Goal: Communication & Community: Connect with others

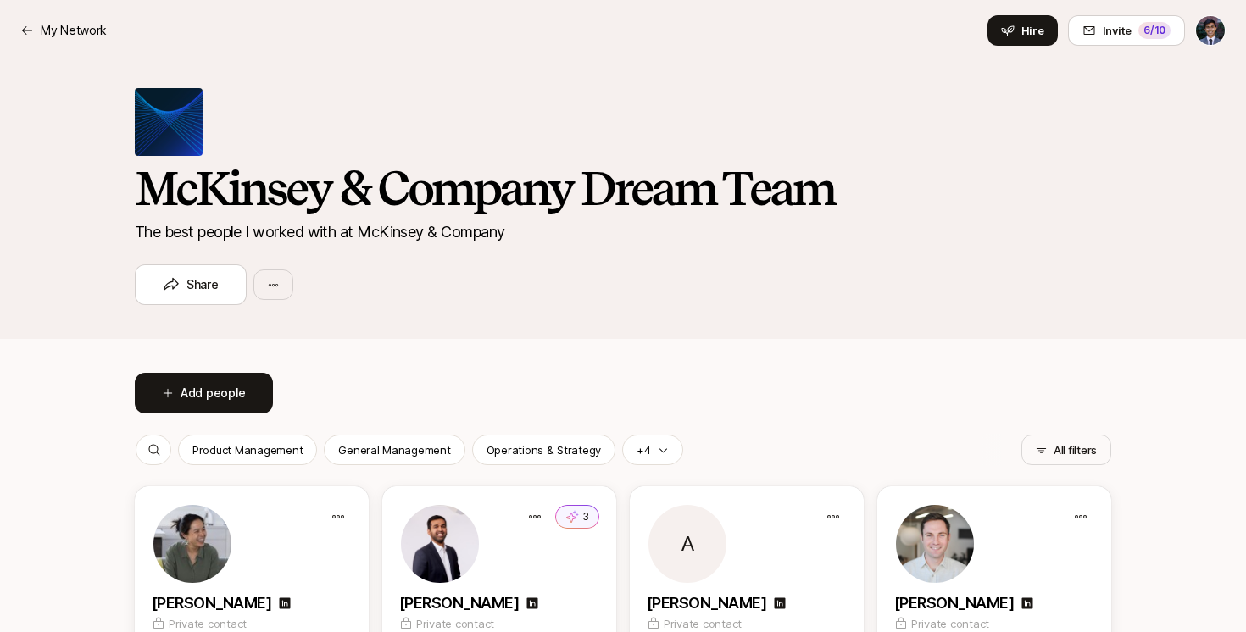
click at [64, 36] on p "My Network" at bounding box center [74, 30] width 66 height 20
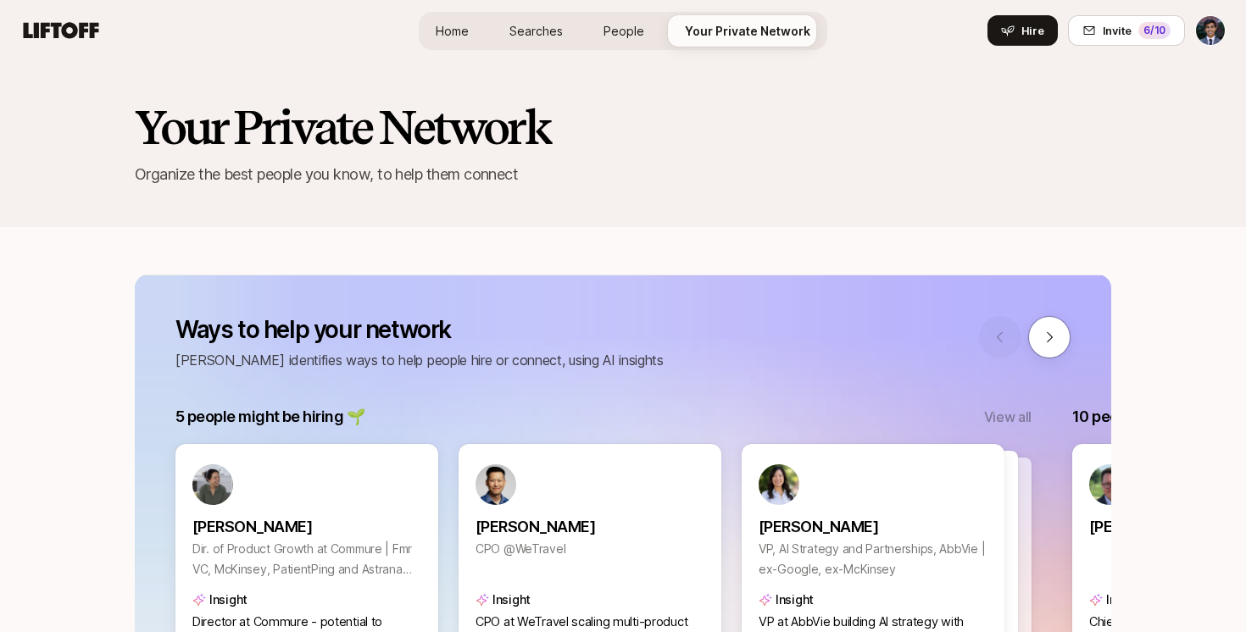
click at [461, 31] on span "Home" at bounding box center [452, 31] width 33 height 18
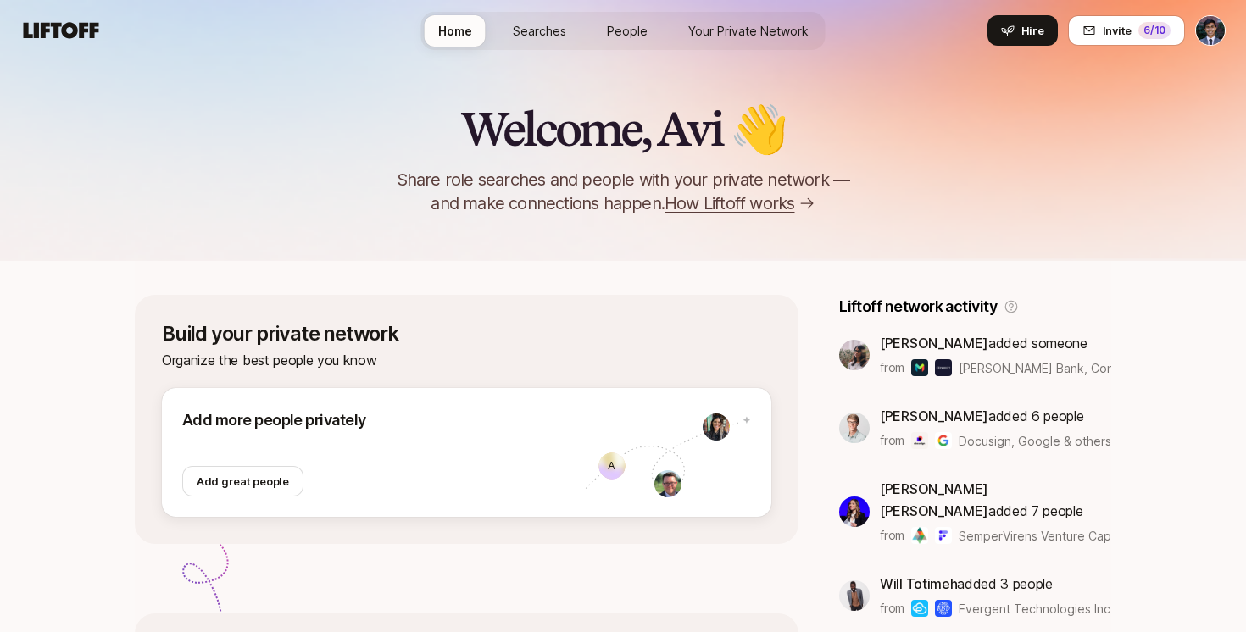
click at [543, 42] on link "Searches" at bounding box center [539, 30] width 81 height 31
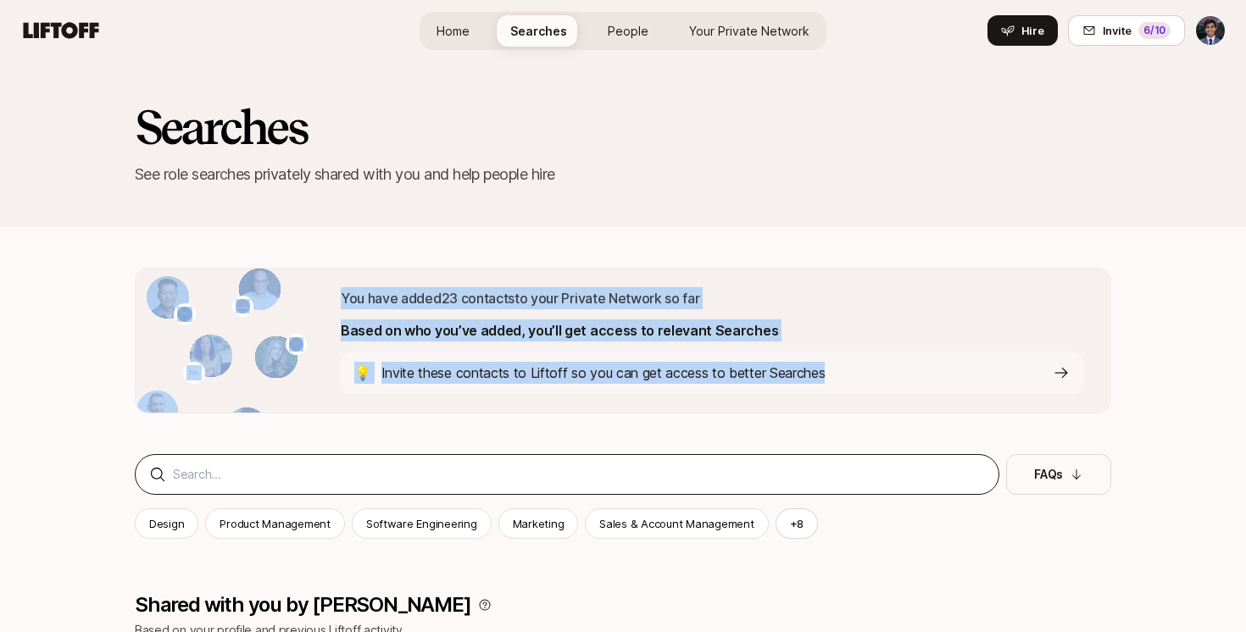
drag, startPoint x: 678, startPoint y: 245, endPoint x: 782, endPoint y: 469, distance: 246.5
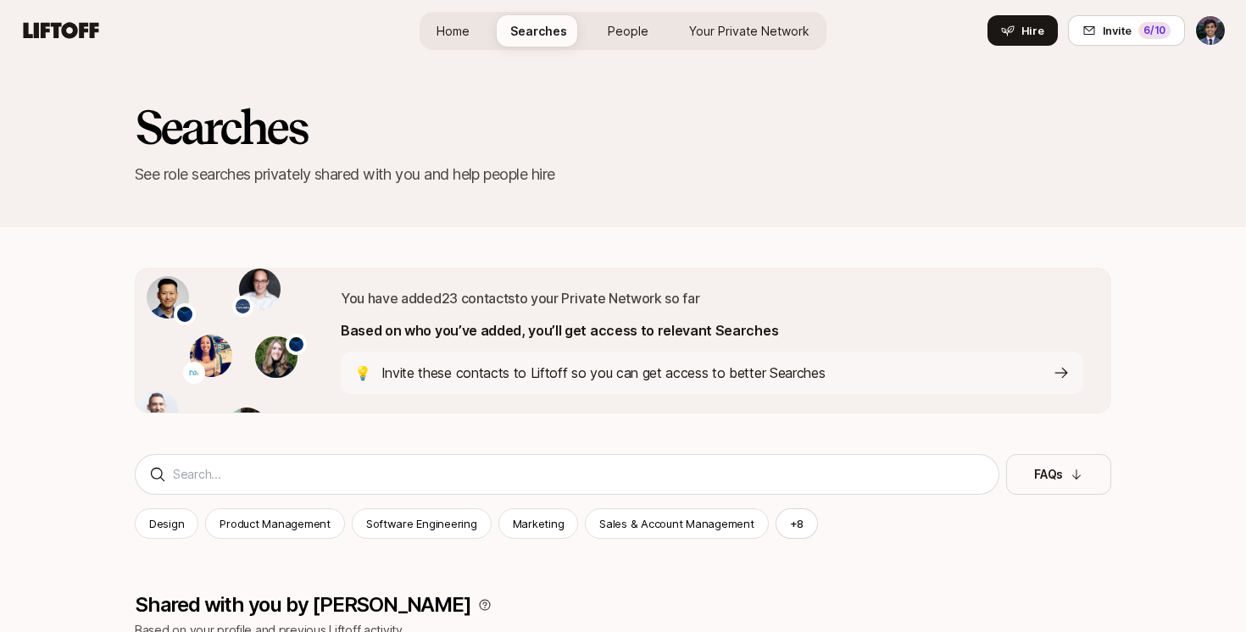
click at [710, 376] on p "Invite these contacts to Liftoff so you can get access to better Searches" at bounding box center [603, 373] width 444 height 22
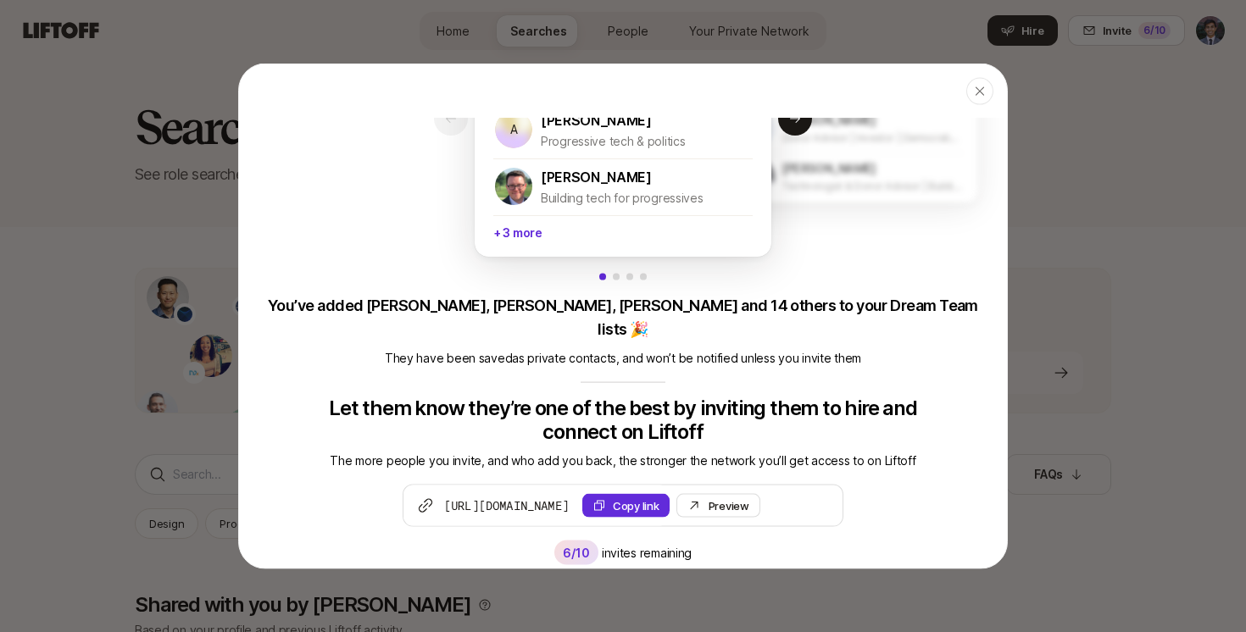
scroll to position [74, 0]
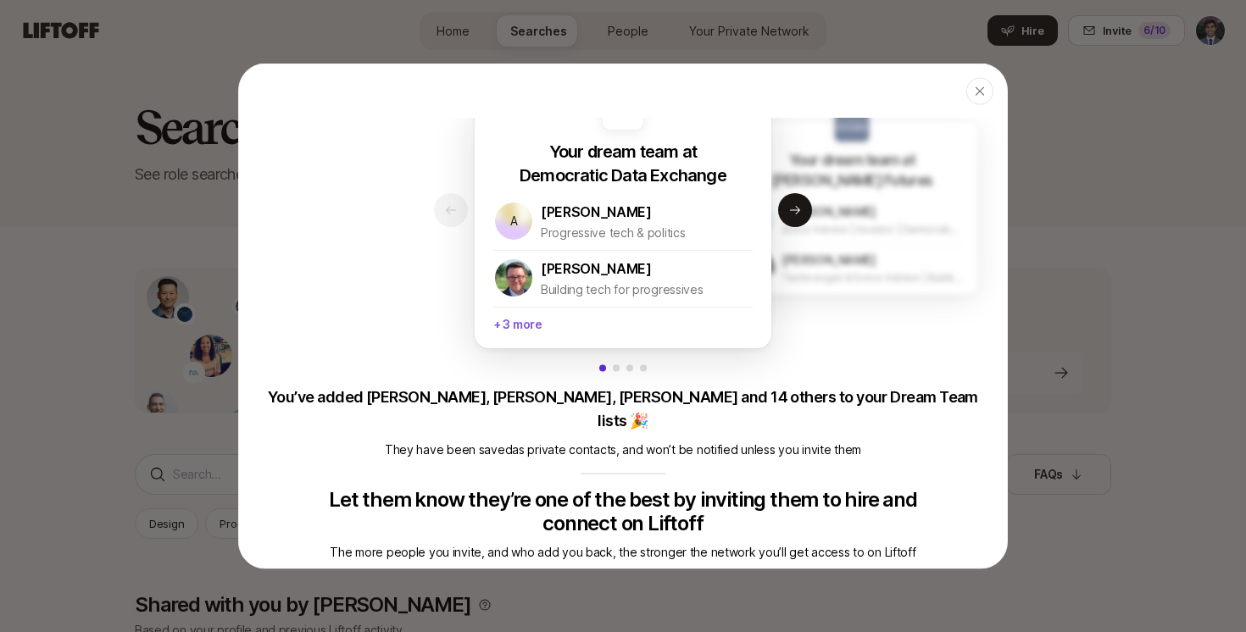
click at [526, 329] on p "+ 3 more" at bounding box center [622, 322] width 259 height 31
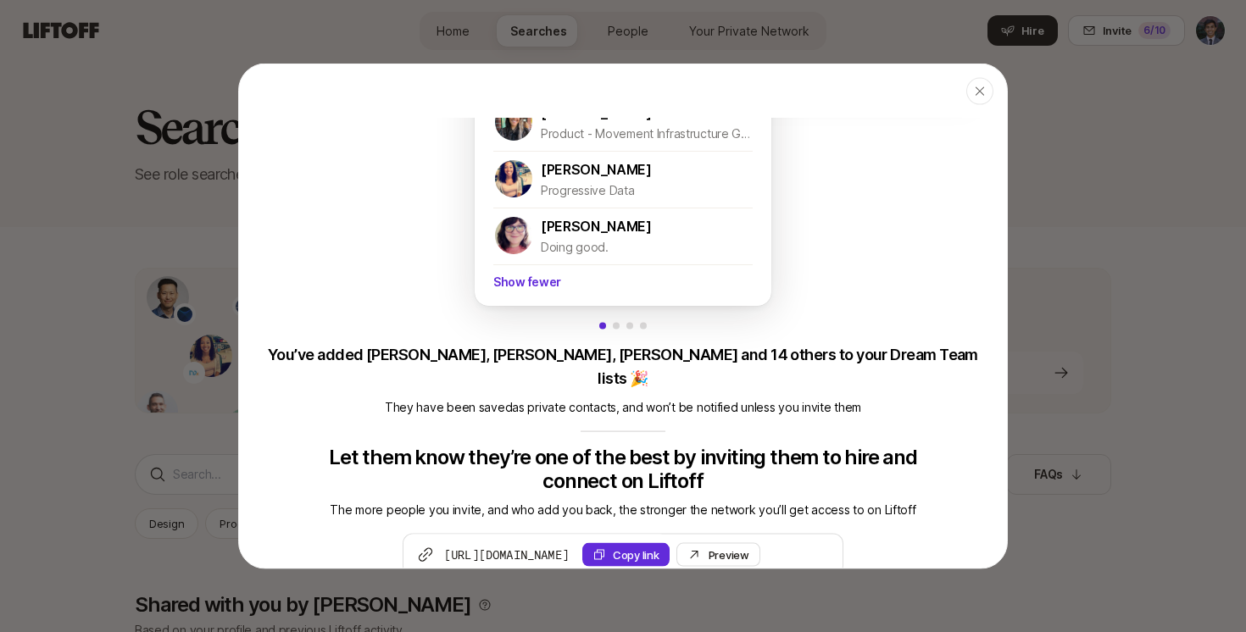
scroll to position [336, 0]
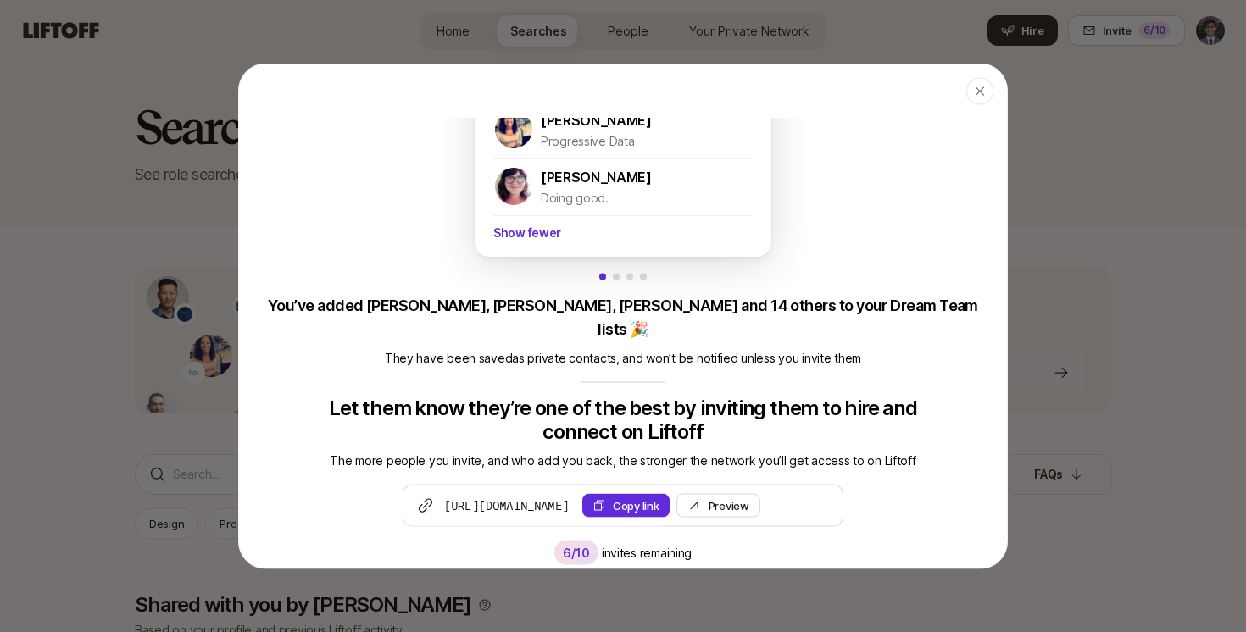
drag, startPoint x: 930, startPoint y: 438, endPoint x: 943, endPoint y: 444, distance: 14.8
click at [943, 451] on p "The more people you invite, and who add you back, the stronger the network you’…" at bounding box center [623, 461] width 741 height 20
drag, startPoint x: 943, startPoint y: 444, endPoint x: 948, endPoint y: 465, distance: 20.8
click at [948, 464] on div "Your dream team at Democratic Data Exchange A [PERSON_NAME] Progressive tech & …" at bounding box center [623, 187] width 768 height 755
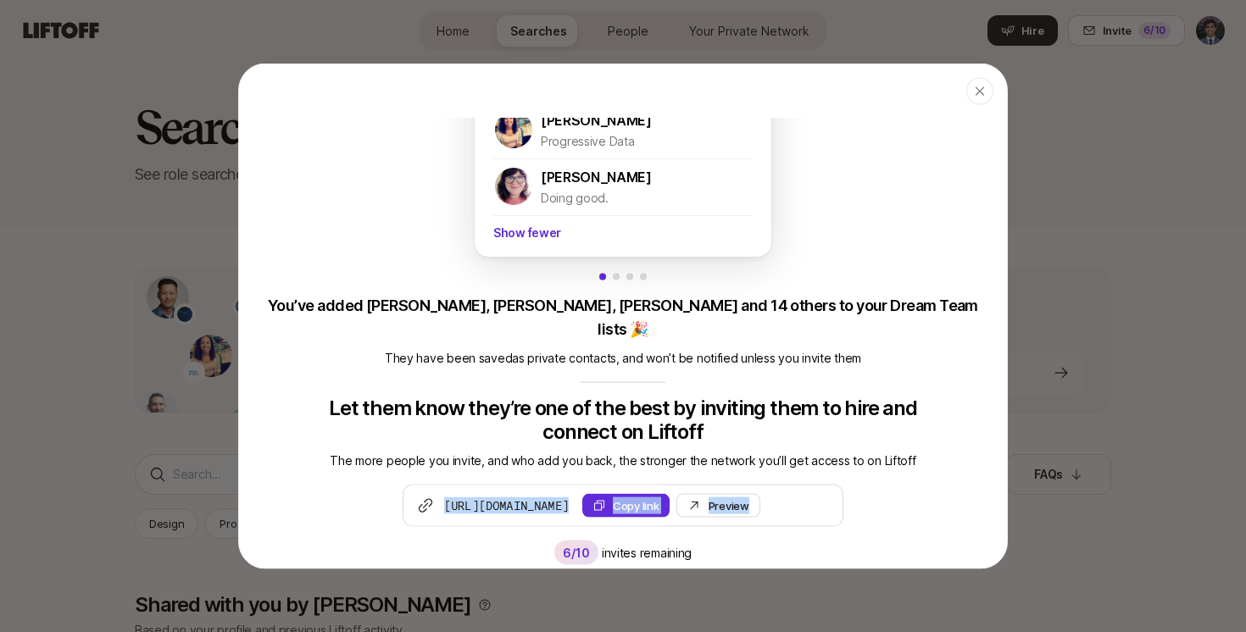
click at [948, 485] on div "[URL][DOMAIN_NAME] Copy link Preview Invite 6 /10 invites remaining" at bounding box center [623, 525] width 768 height 81
drag, startPoint x: 936, startPoint y: 480, endPoint x: 921, endPoint y: 519, distance: 41.9
click at [921, 516] on div "[URL][DOMAIN_NAME] Copy link Preview Invite 6 /10 invites remaining" at bounding box center [623, 525] width 768 height 81
click at [921, 519] on div "[URL][DOMAIN_NAME] Copy link Preview Invite 6 /10 invites remaining" at bounding box center [623, 525] width 768 height 81
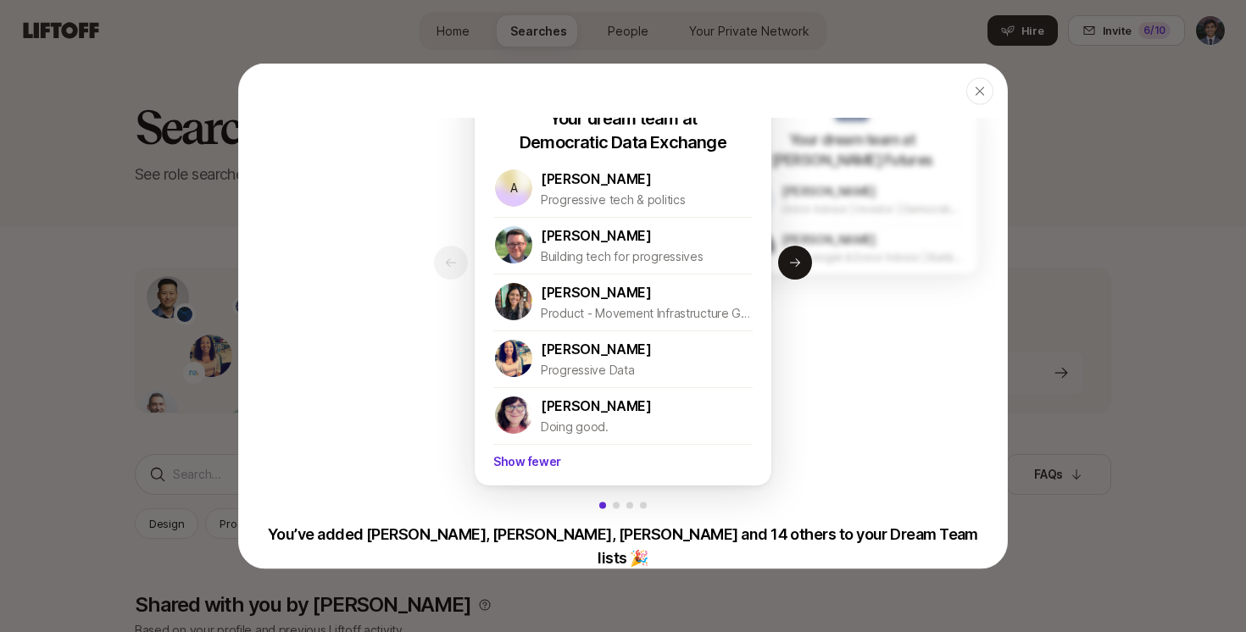
scroll to position [86, 0]
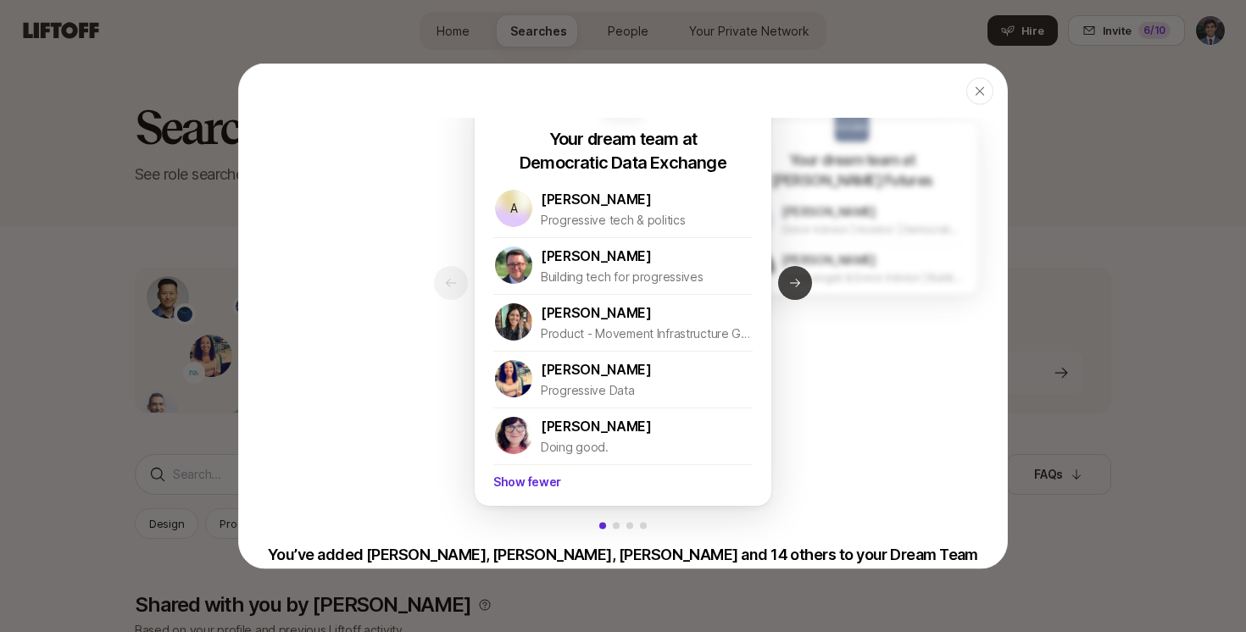
click at [799, 288] on icon at bounding box center [795, 282] width 14 height 14
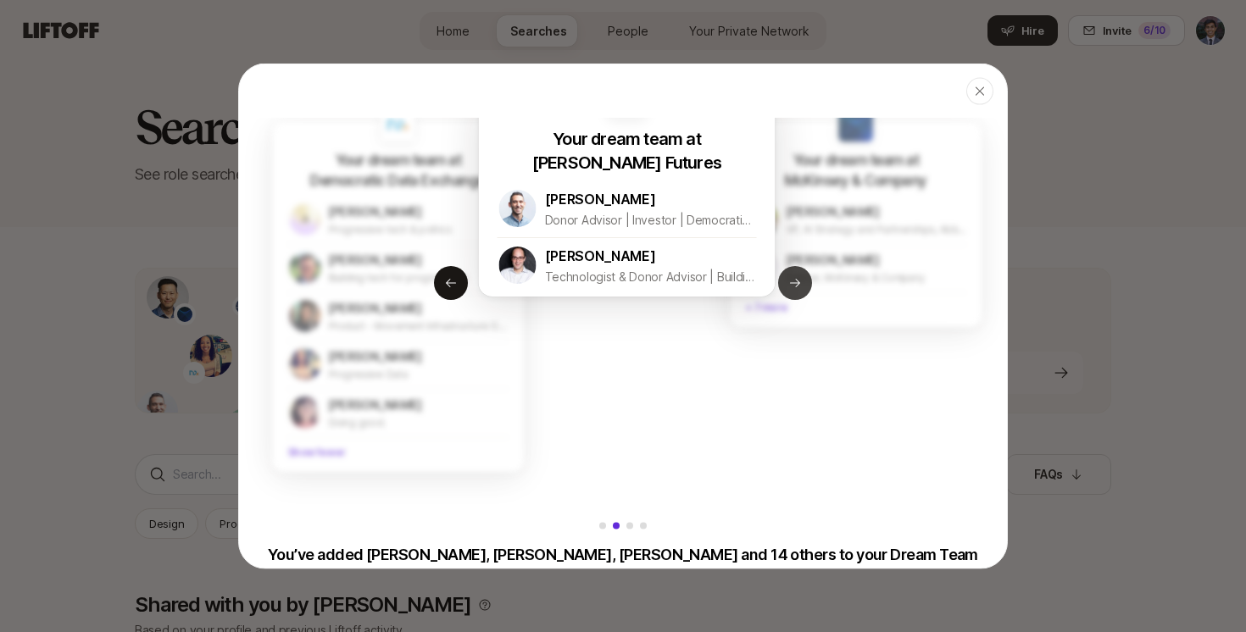
click at [799, 284] on icon at bounding box center [795, 282] width 14 height 14
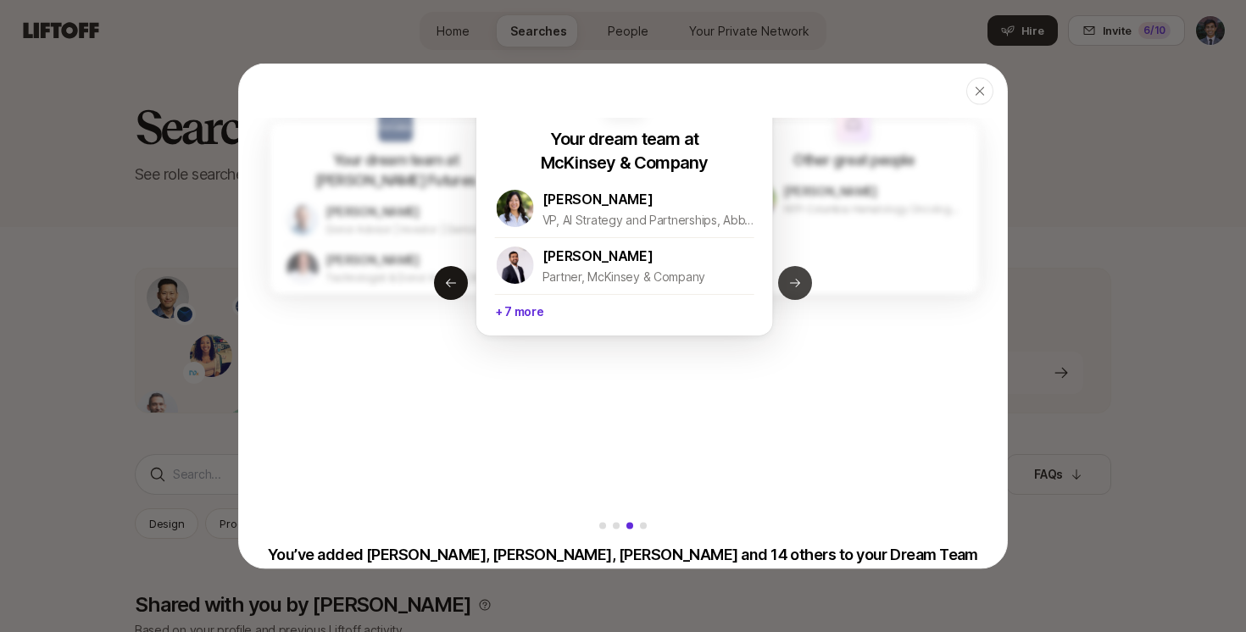
click at [798, 282] on icon at bounding box center [795, 282] width 14 height 14
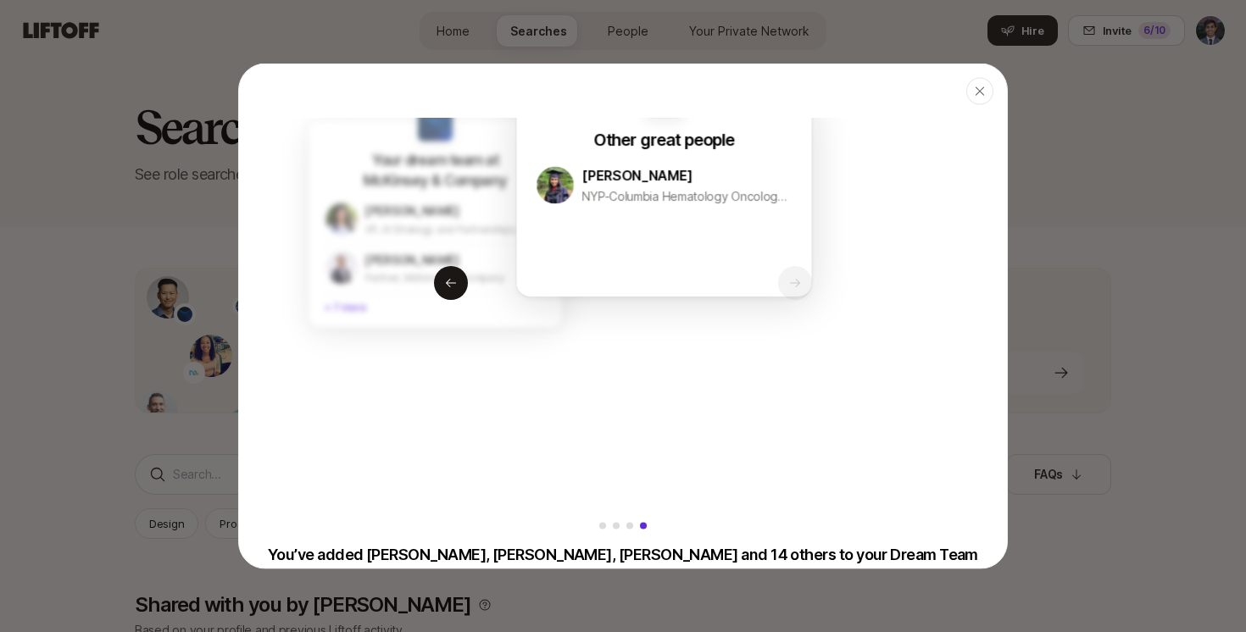
click at [798, 282] on div "Other great people [PERSON_NAME][GEOGRAPHIC_DATA]-Columbia Hematology Oncology …" at bounding box center [664, 194] width 296 height 203
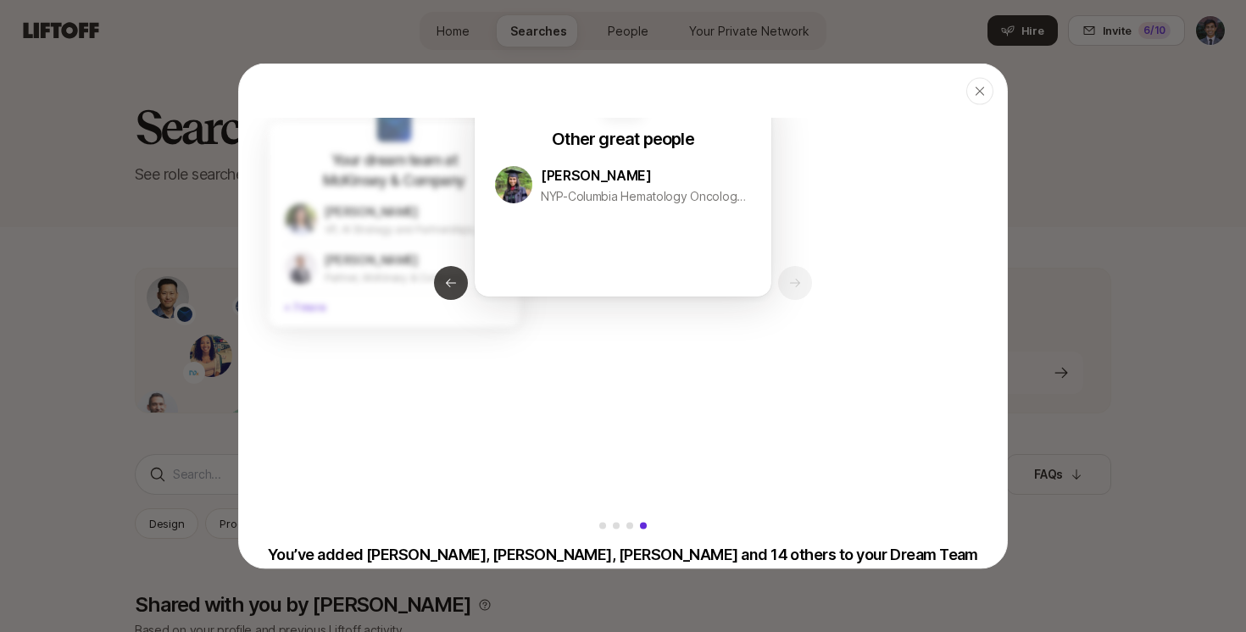
click at [448, 284] on icon at bounding box center [451, 282] width 10 height 8
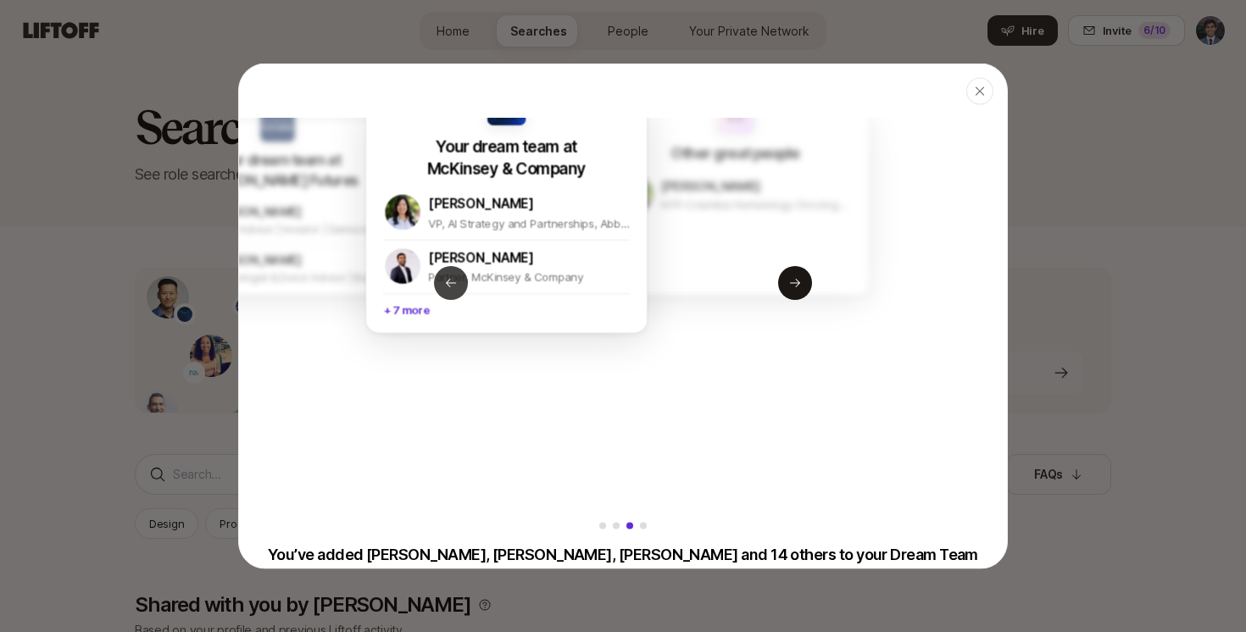
click at [448, 284] on icon at bounding box center [451, 282] width 10 height 8
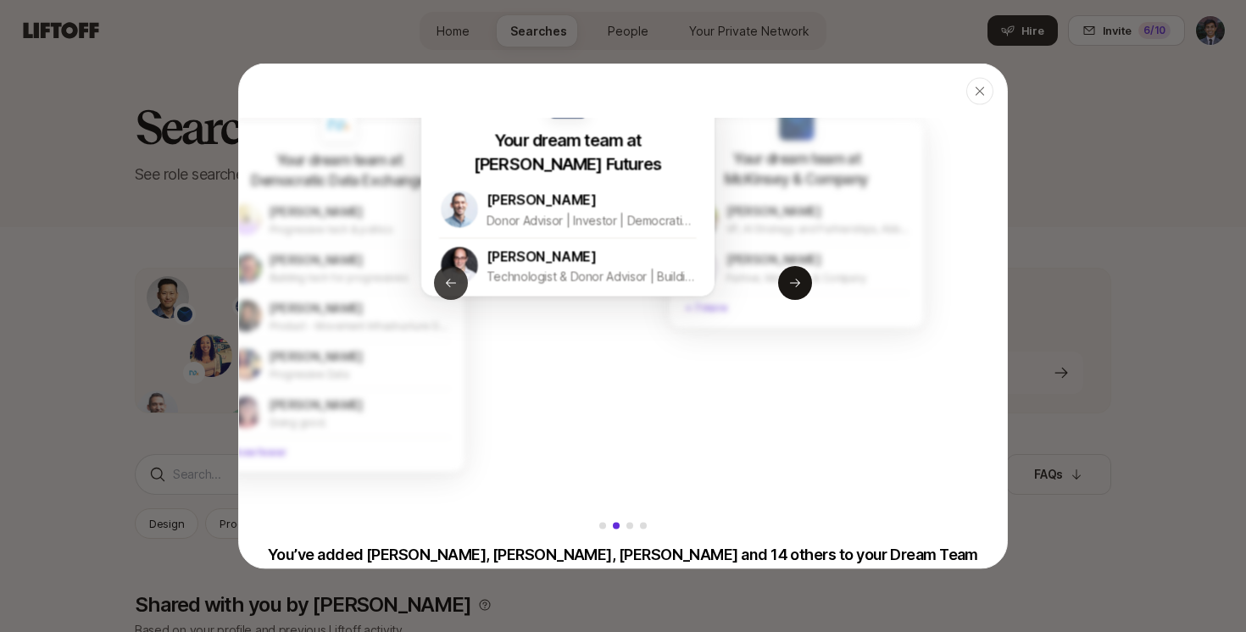
click at [448, 284] on icon at bounding box center [451, 282] width 10 height 8
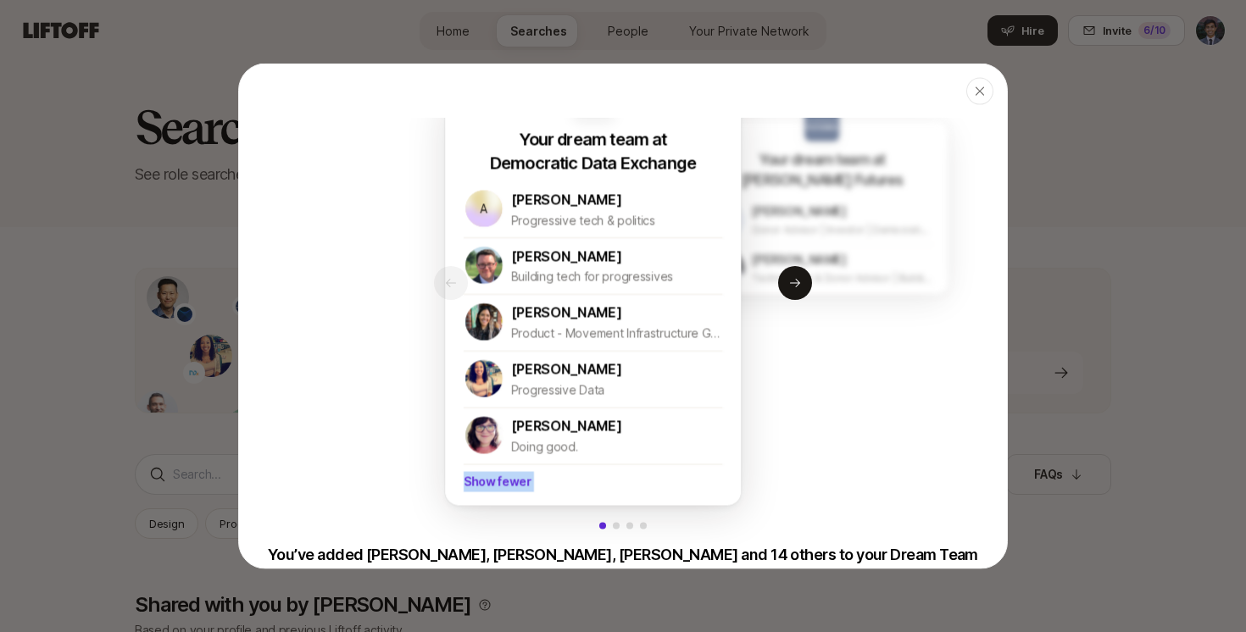
click at [448, 284] on div "Your dream team at Democratic Data Exchange A [PERSON_NAME] Progressive tech & …" at bounding box center [593, 316] width 296 height 378
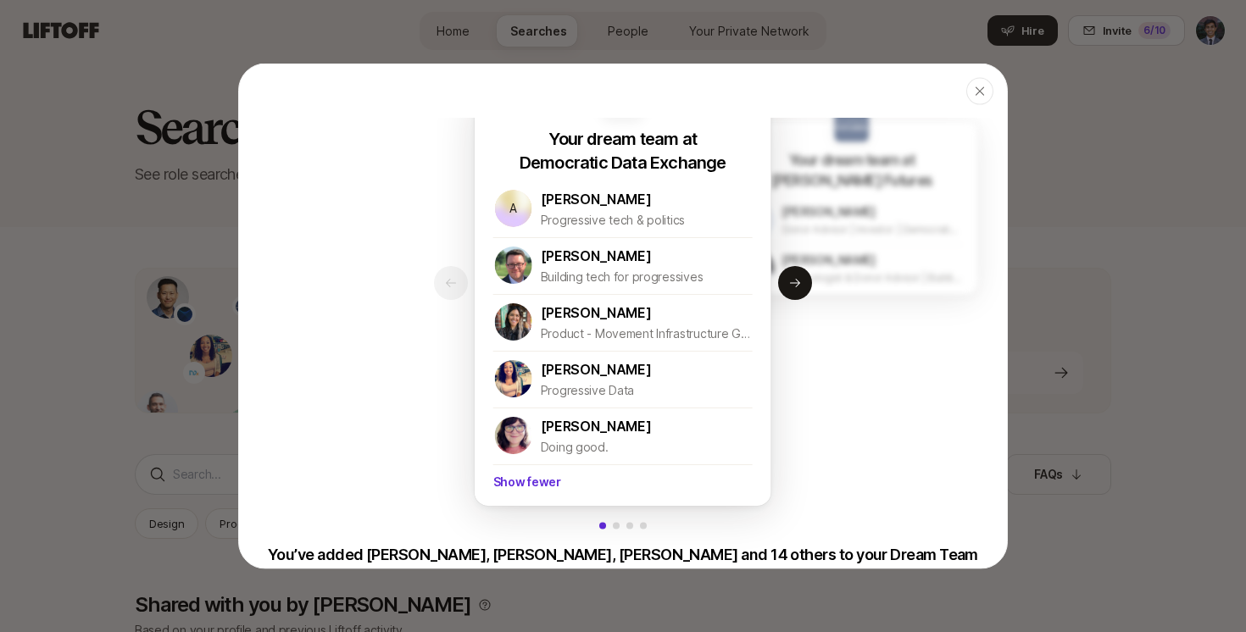
click at [443, 298] on div "Your dream team at Democratic Data Exchange A [PERSON_NAME] Progressive tech & …" at bounding box center [623, 436] width 768 height 755
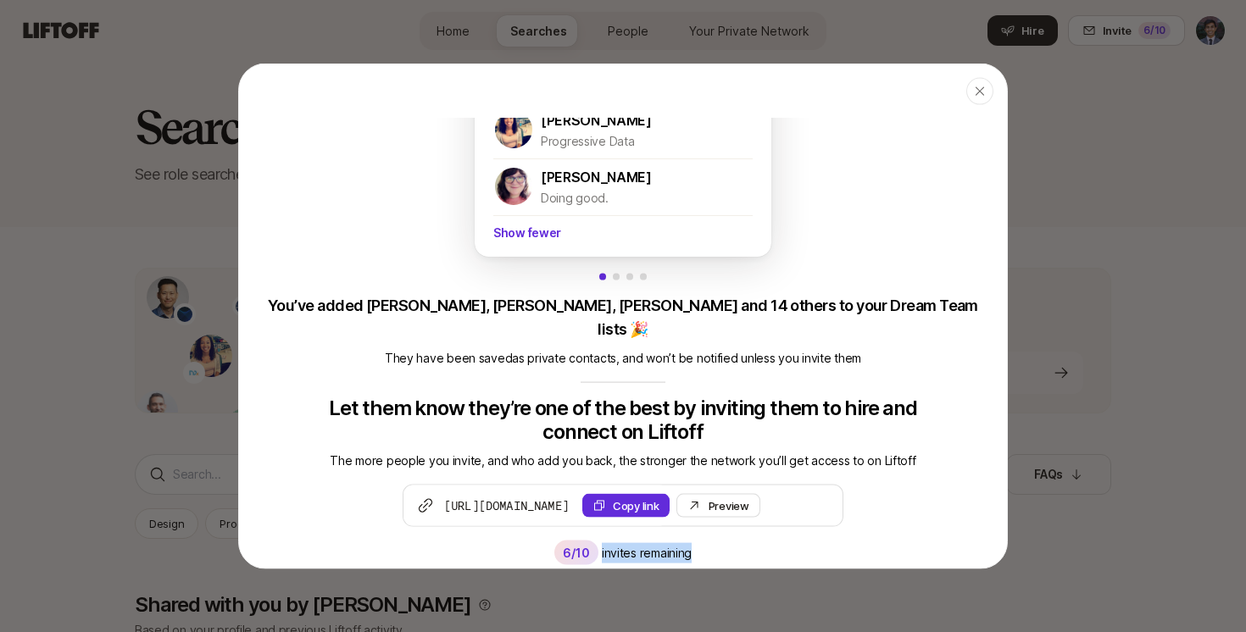
drag, startPoint x: 794, startPoint y: 513, endPoint x: 802, endPoint y: 535, distance: 23.3
click at [802, 533] on div "[URL][DOMAIN_NAME] Copy link Preview Invite 6 /10 invites remaining" at bounding box center [623, 525] width 768 height 81
click at [805, 537] on div "[URL][DOMAIN_NAME] Copy link Preview Invite 6 /10 invites remaining" at bounding box center [623, 525] width 768 height 81
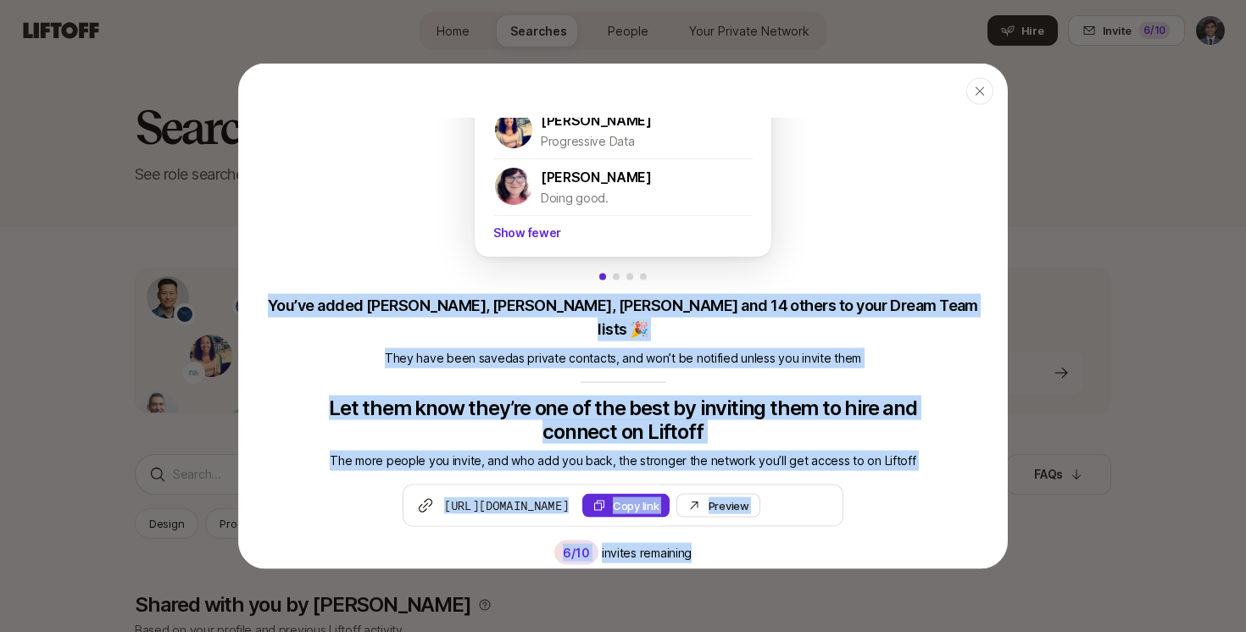
drag, startPoint x: 813, startPoint y: 538, endPoint x: 786, endPoint y: 258, distance: 281.9
click at [786, 258] on div "Your dream team at Democratic Data Exchange A [PERSON_NAME] Progressive tech & …" at bounding box center [623, 187] width 768 height 755
drag, startPoint x: 783, startPoint y: 261, endPoint x: 813, endPoint y: 570, distance: 310.0
click at [813, 569] on body "Home Searches People Your Private Network Hire Home Searches People Your Privat…" at bounding box center [623, 316] width 1246 height 632
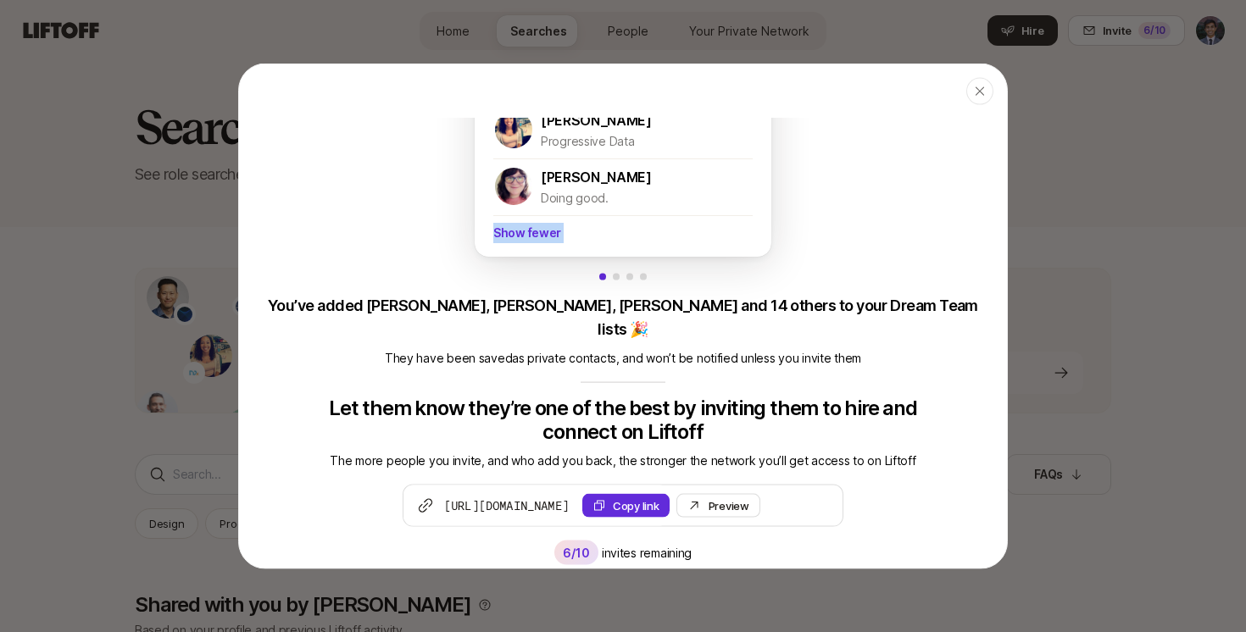
click at [803, 535] on div "[URL][DOMAIN_NAME] Copy link Preview Invite 6 /10 invites remaining" at bounding box center [623, 525] width 768 height 81
drag, startPoint x: 824, startPoint y: 533, endPoint x: 804, endPoint y: 540, distance: 20.6
click at [804, 540] on div "[URL][DOMAIN_NAME] Copy link Preview Invite 6 /10 invites remaining" at bounding box center [623, 525] width 768 height 81
click at [981, 97] on icon "button" at bounding box center [980, 92] width 14 height 14
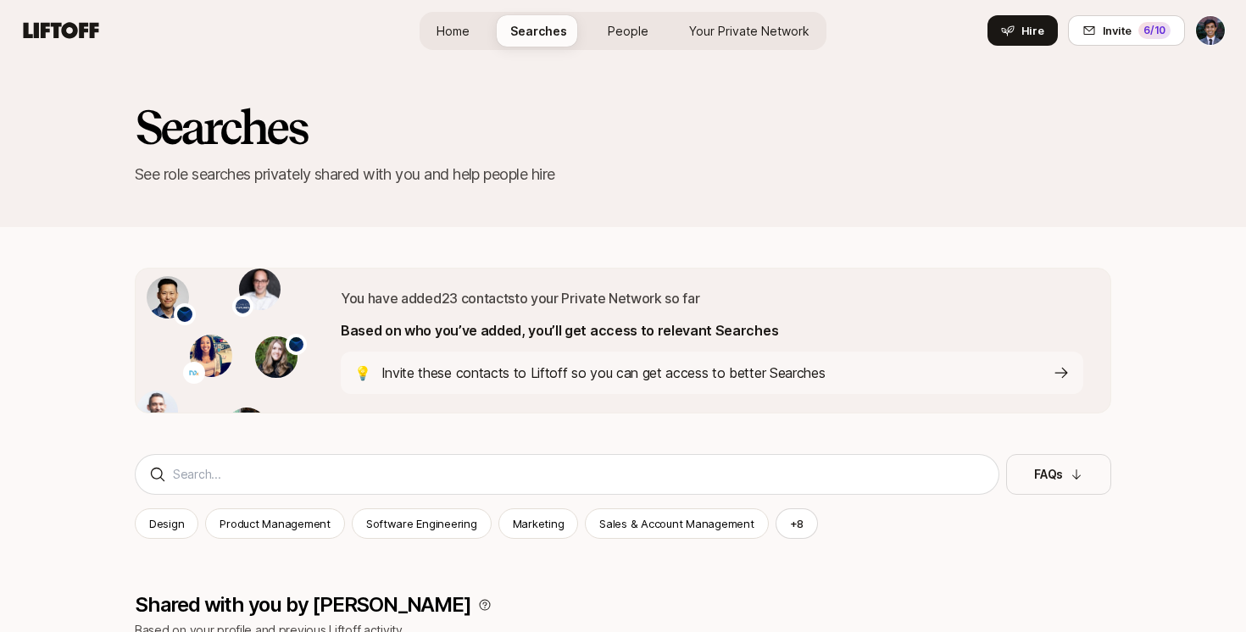
click at [627, 380] on p "Invite these contacts to Liftoff so you can get access to better Searches" at bounding box center [603, 373] width 444 height 22
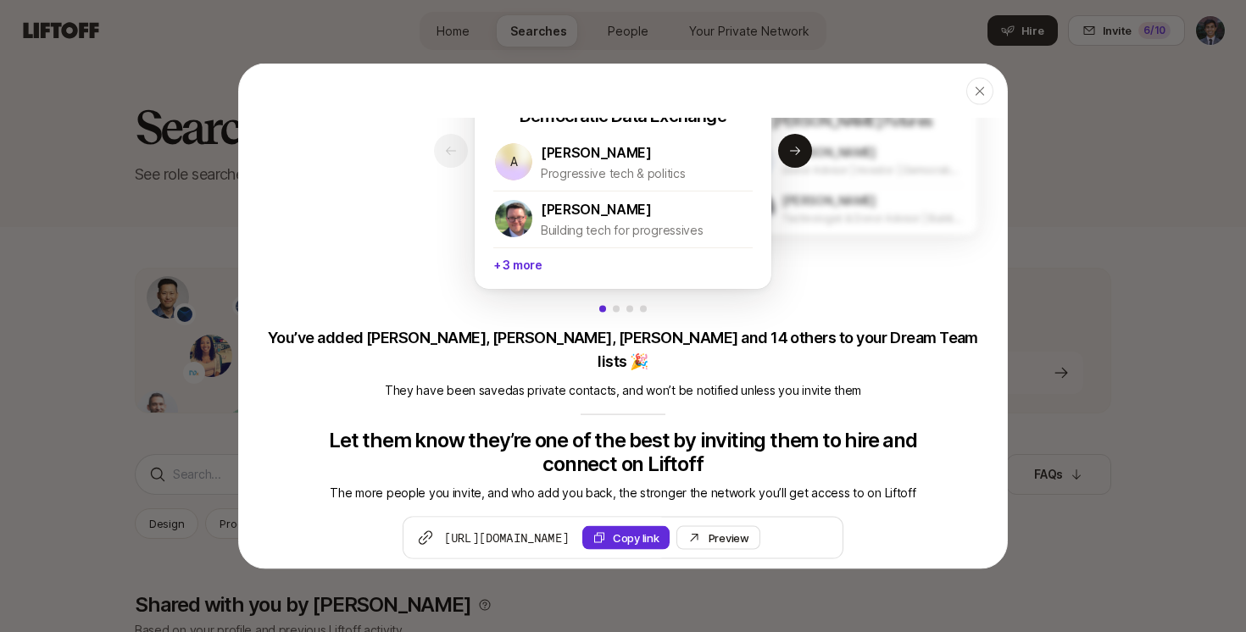
scroll to position [165, 0]
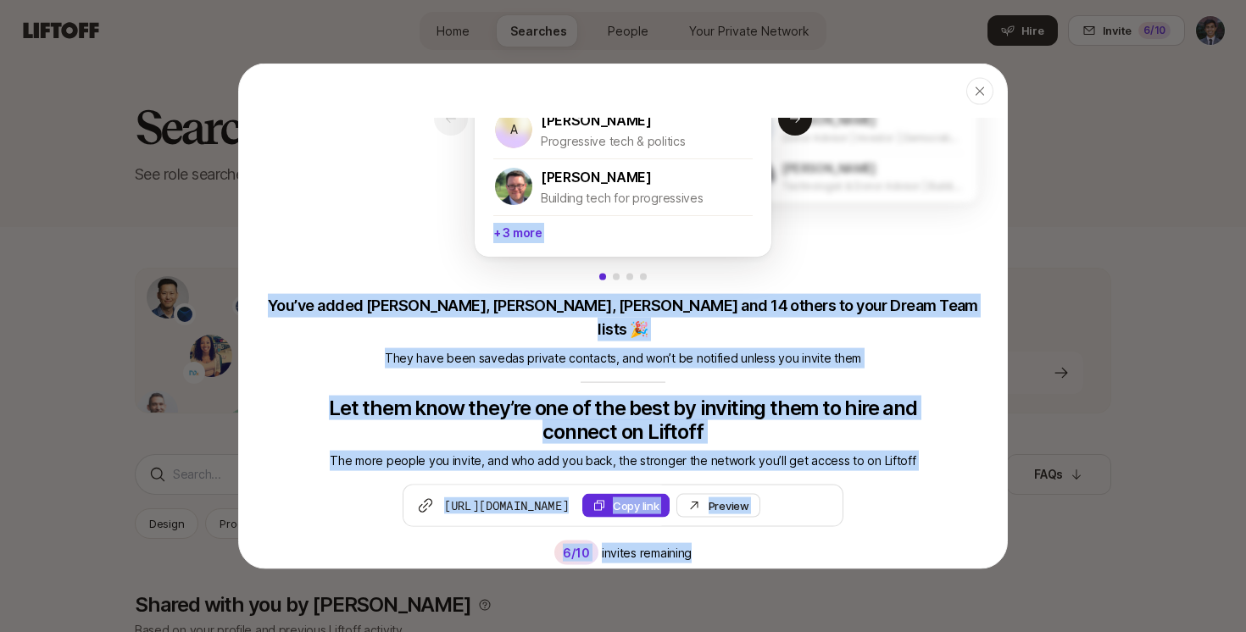
drag, startPoint x: 382, startPoint y: 125, endPoint x: 866, endPoint y: 537, distance: 635.6
click at [866, 537] on div "Invite people on your dream teams to Liftoff Your dream team at Democratic Data…" at bounding box center [623, 259] width 768 height 612
click at [866, 537] on div "[URL][DOMAIN_NAME] Copy link Preview Invite 6 /10 invites remaining" at bounding box center [623, 525] width 768 height 81
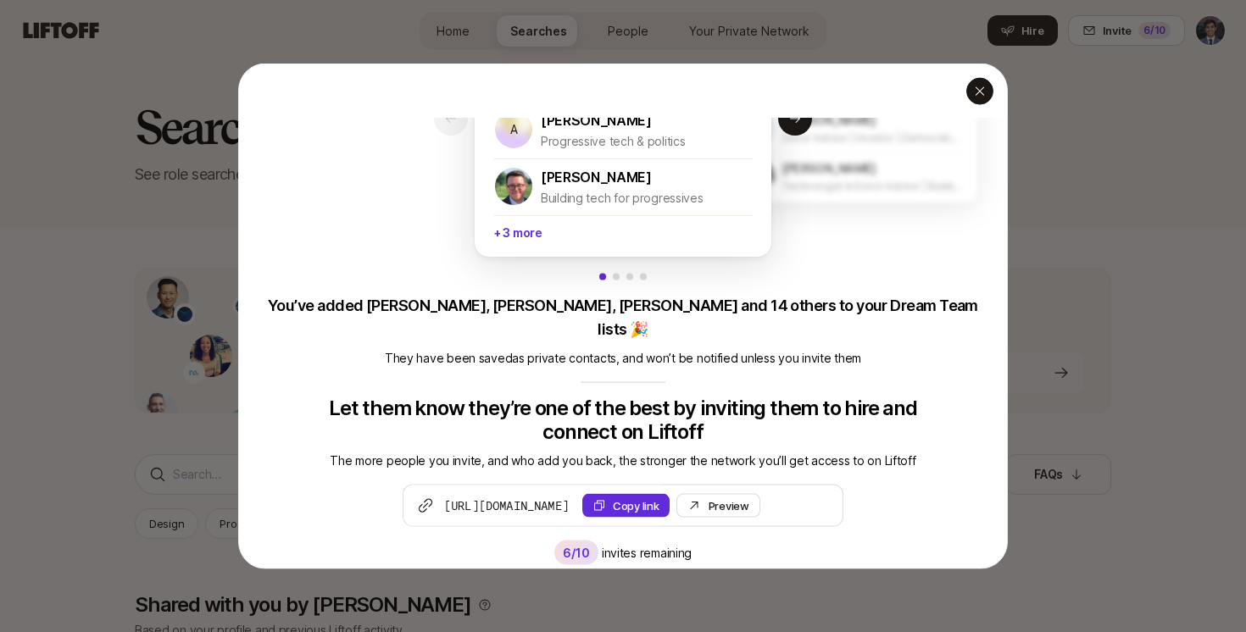
click at [980, 97] on icon "button" at bounding box center [980, 92] width 14 height 14
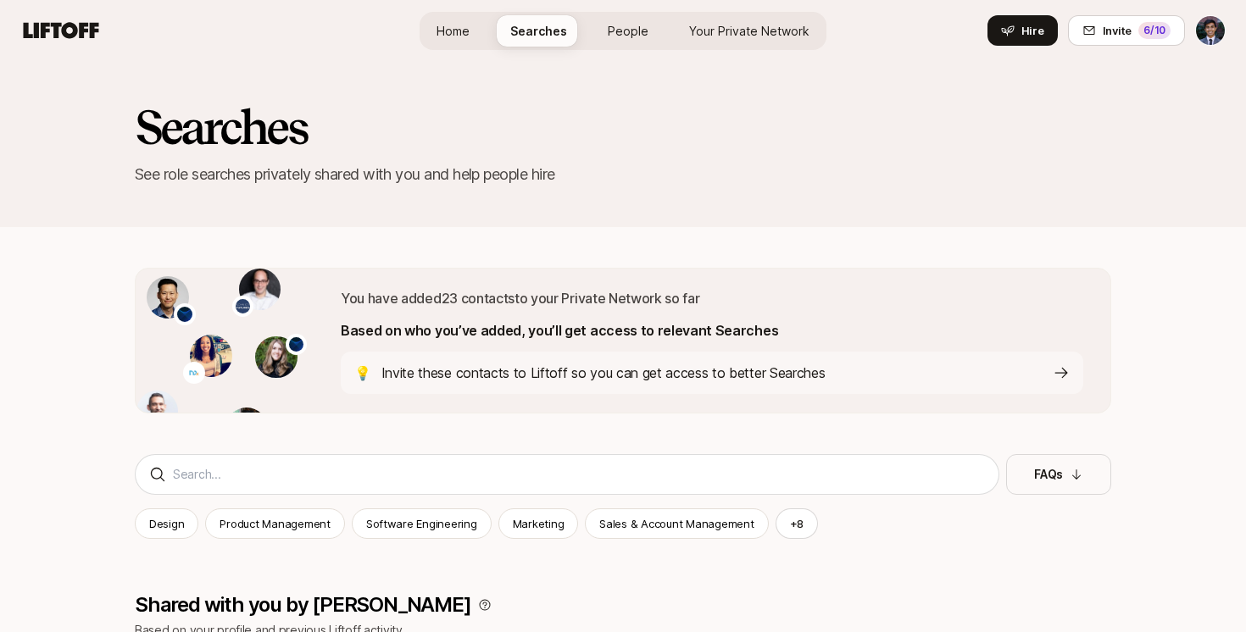
click at [766, 28] on span "Your Private Network" at bounding box center [749, 31] width 120 height 18
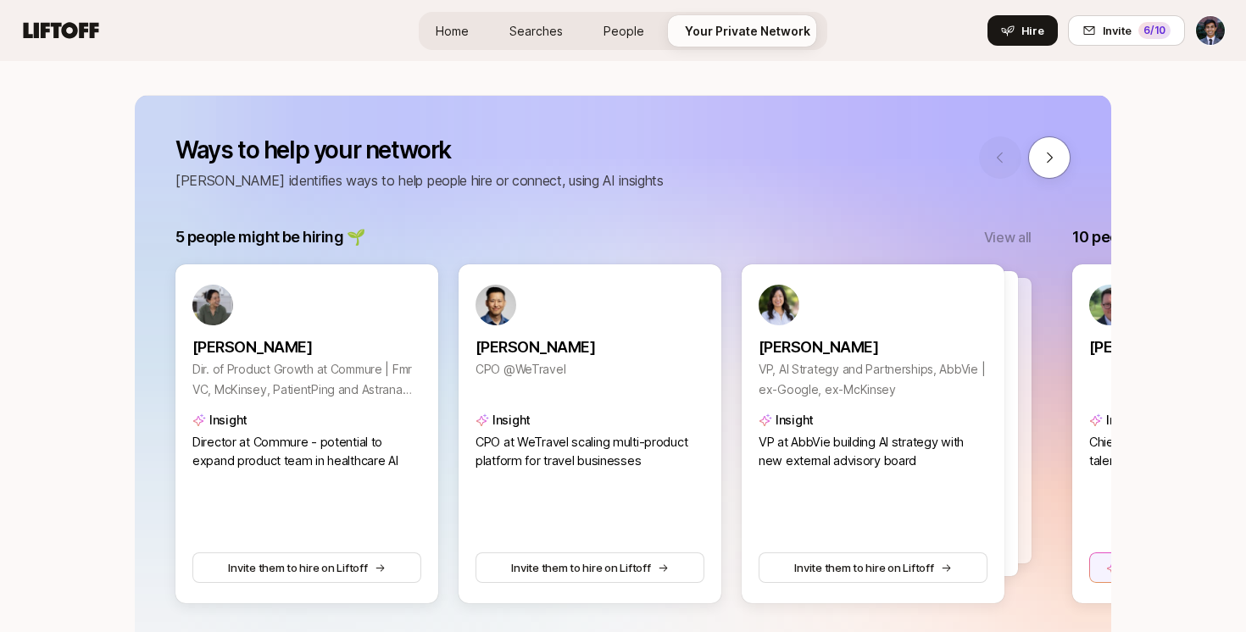
scroll to position [114, 0]
